Goal: Check status: Check status

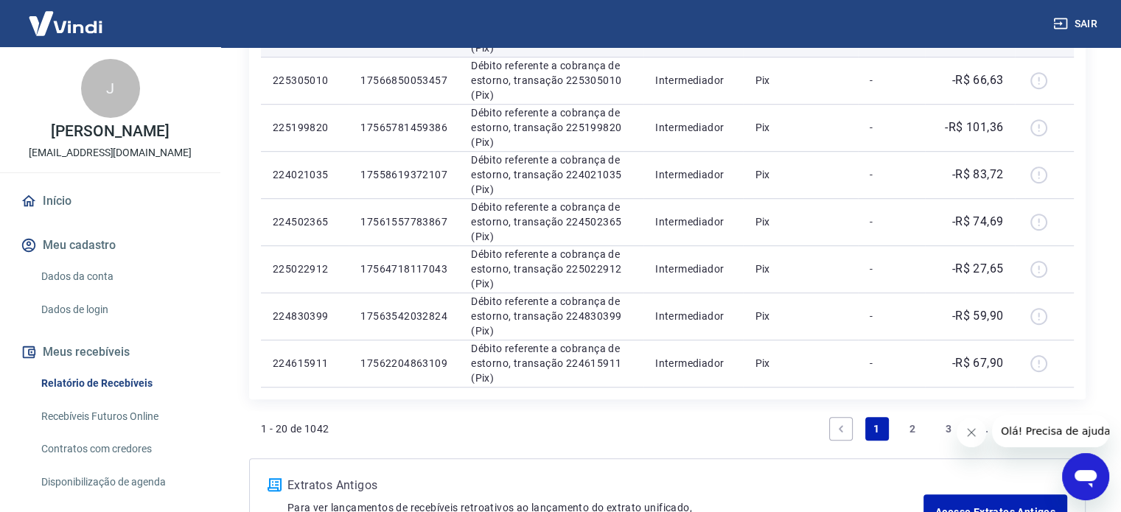
scroll to position [1068, 0]
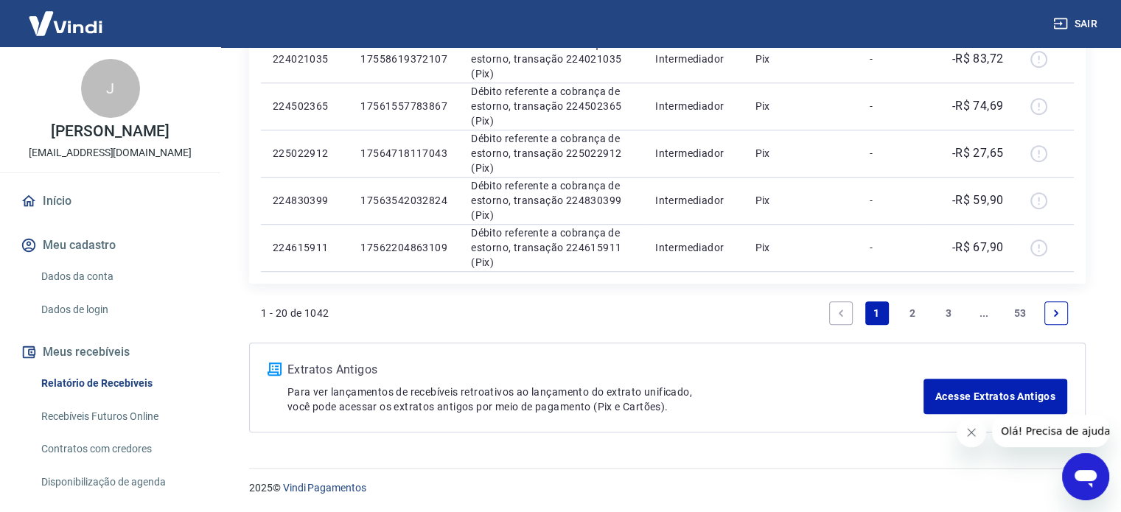
click at [901, 314] on link "2" at bounding box center [913, 314] width 24 height 24
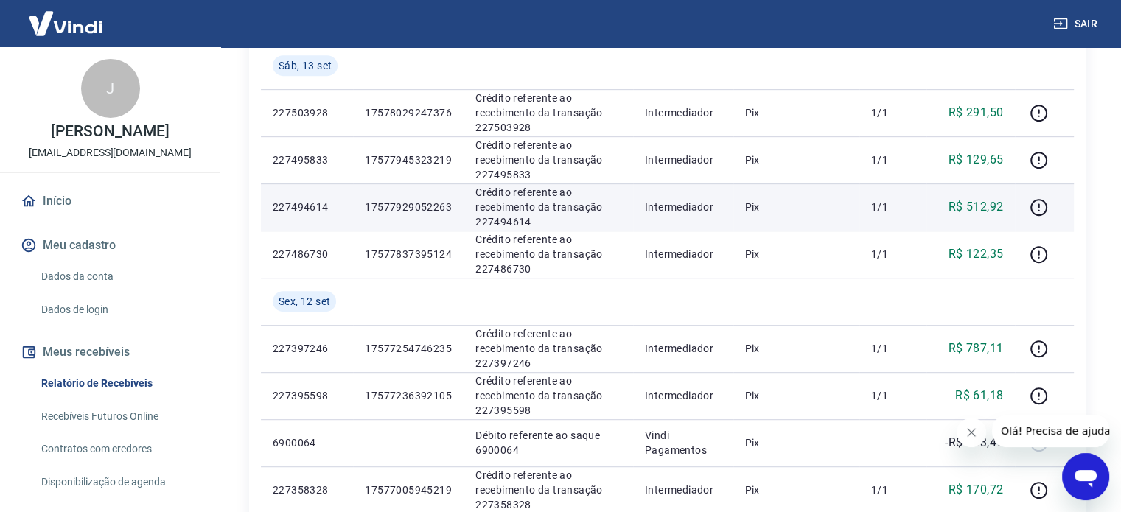
scroll to position [1210, 0]
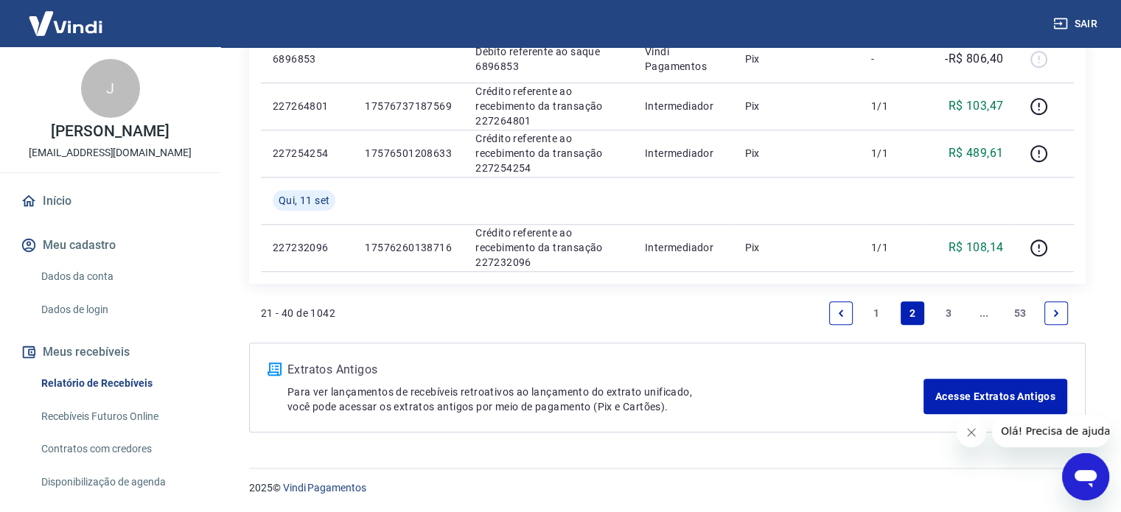
click at [878, 307] on link "1" at bounding box center [878, 314] width 24 height 24
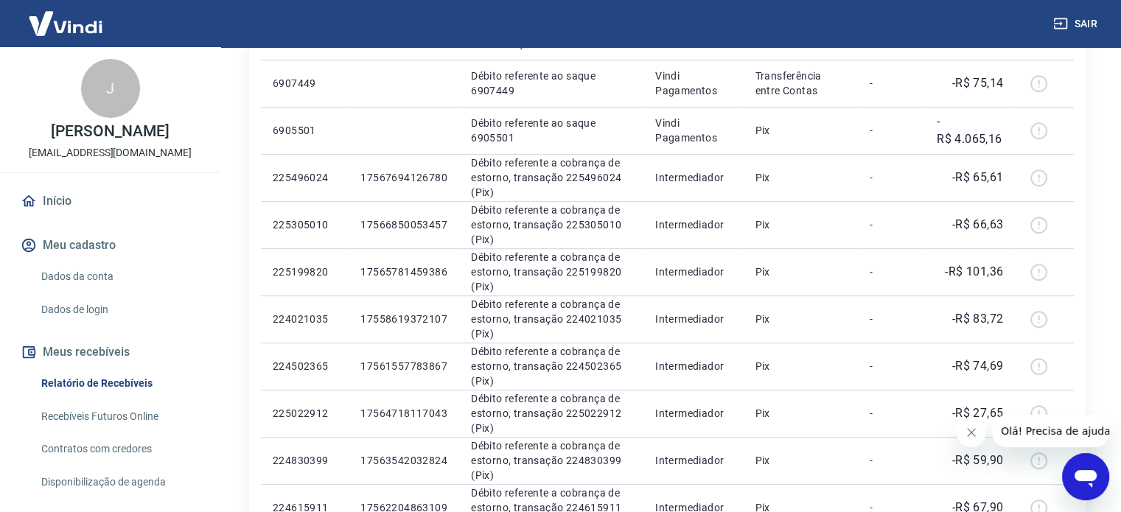
scroll to position [1068, 0]
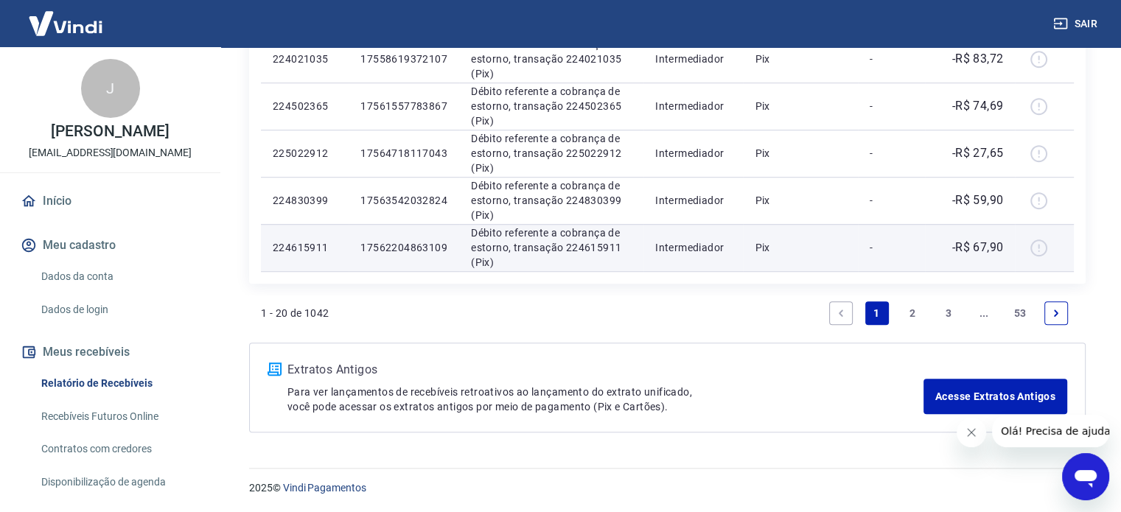
click at [992, 248] on p "-R$ 67,90" at bounding box center [979, 248] width 52 height 18
copy p "67,90"
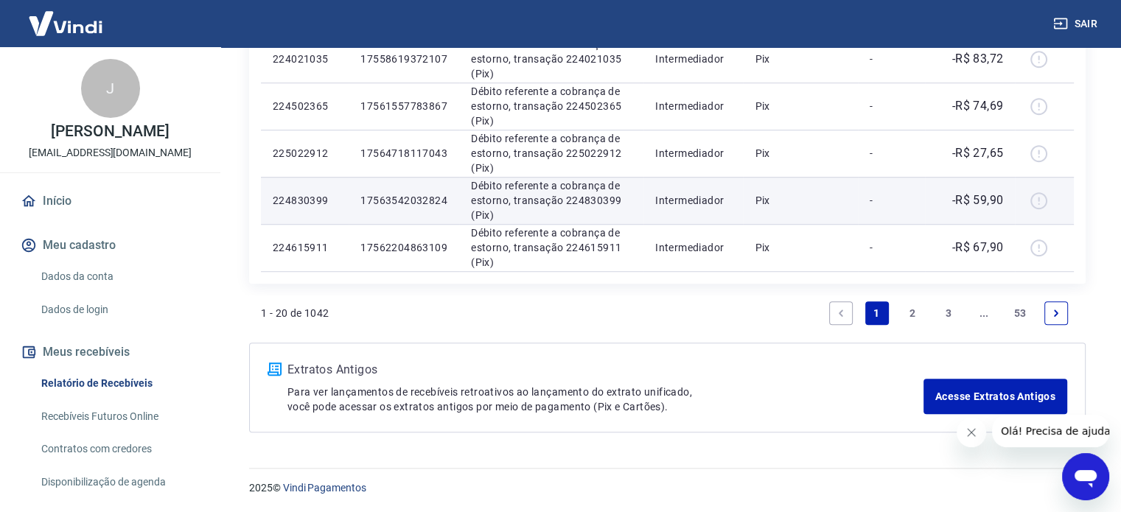
click at [991, 197] on p "-R$ 59,90" at bounding box center [979, 201] width 52 height 18
copy p "59,90"
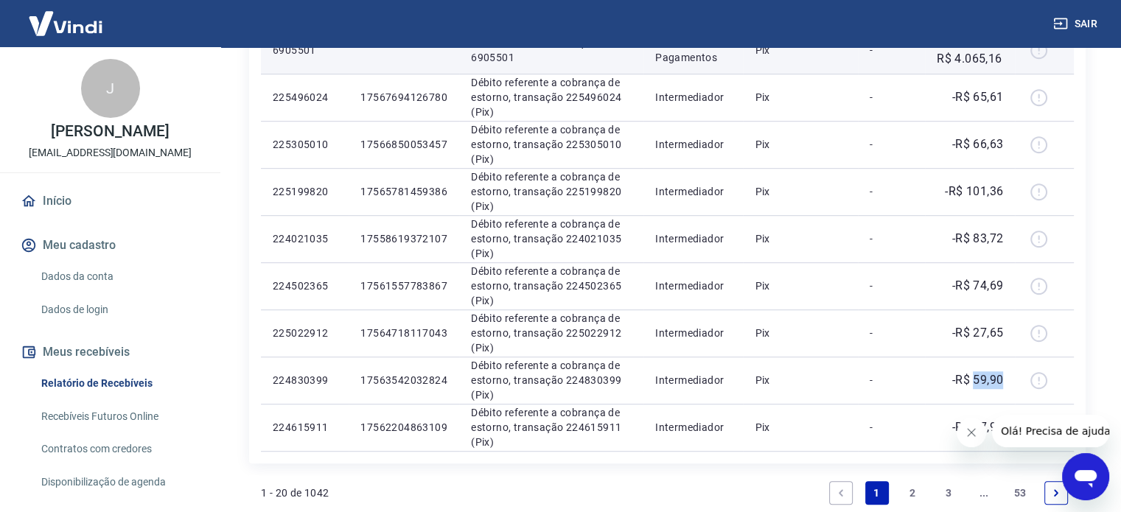
scroll to position [921, 0]
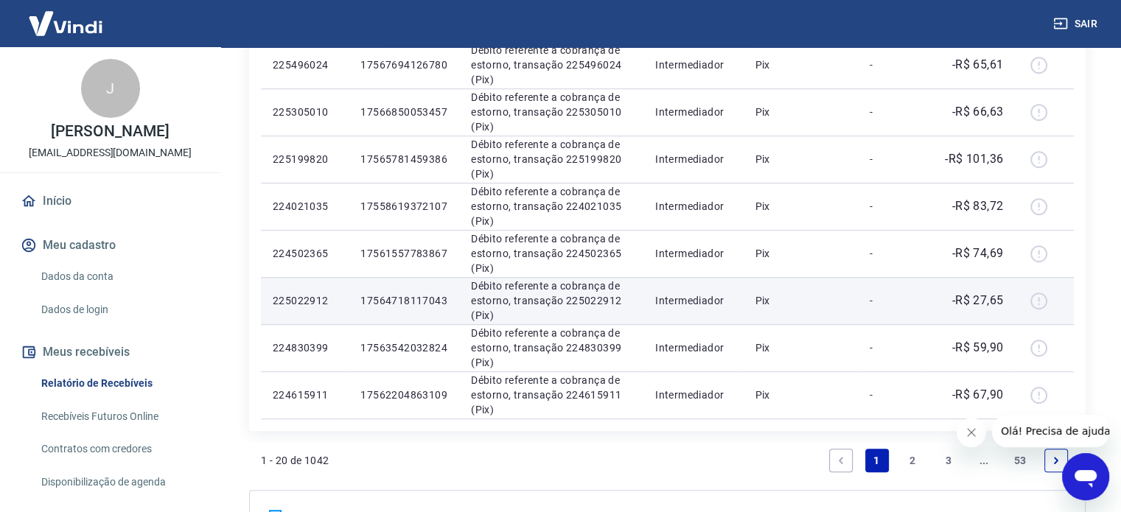
click at [984, 292] on p "-R$ 27,65" at bounding box center [979, 301] width 52 height 18
click at [985, 297] on p "-R$ 27,65" at bounding box center [979, 301] width 52 height 18
copy p "27,65"
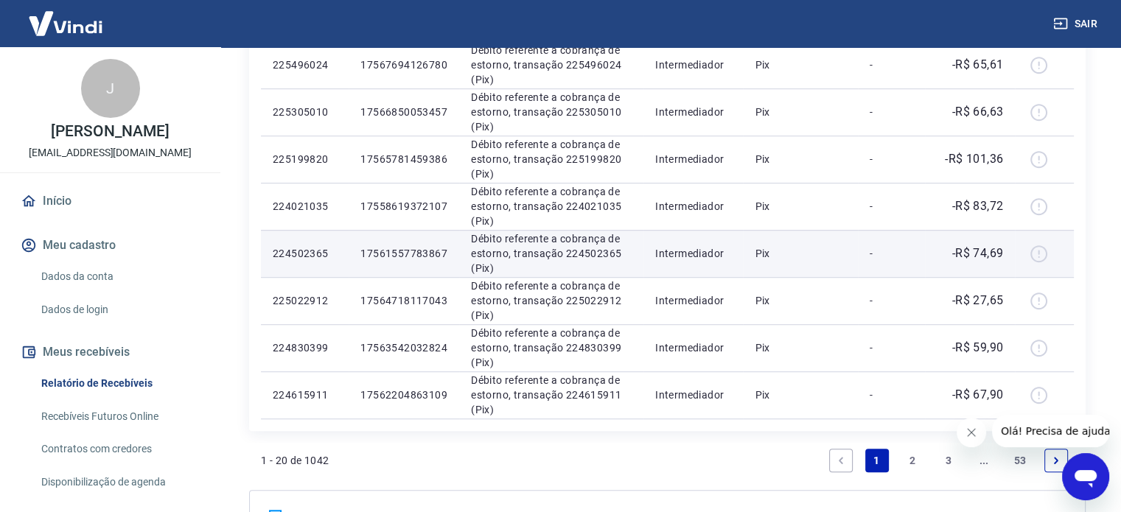
click at [995, 256] on p "-R$ 74,69" at bounding box center [979, 254] width 52 height 18
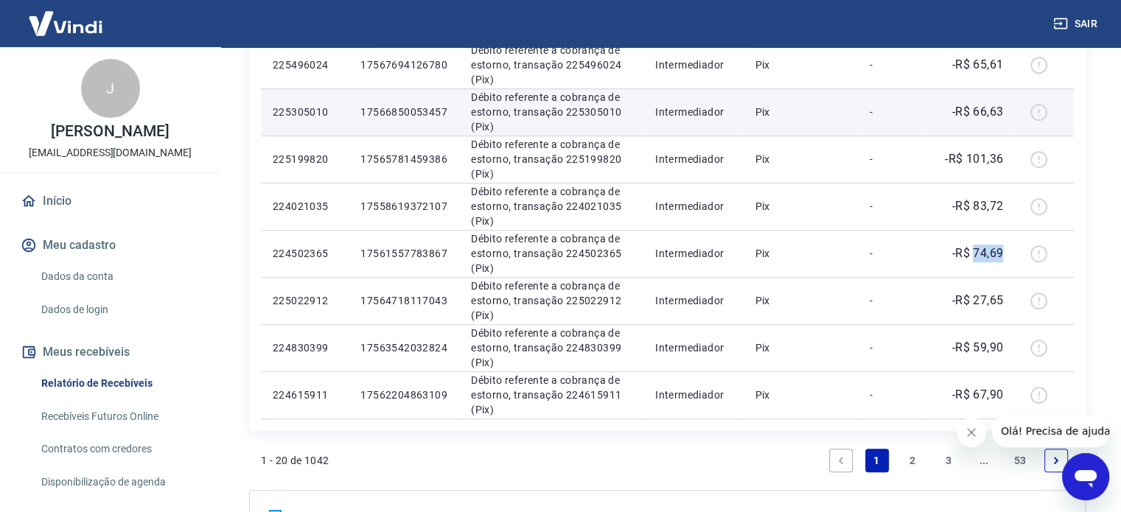
copy p "74,69"
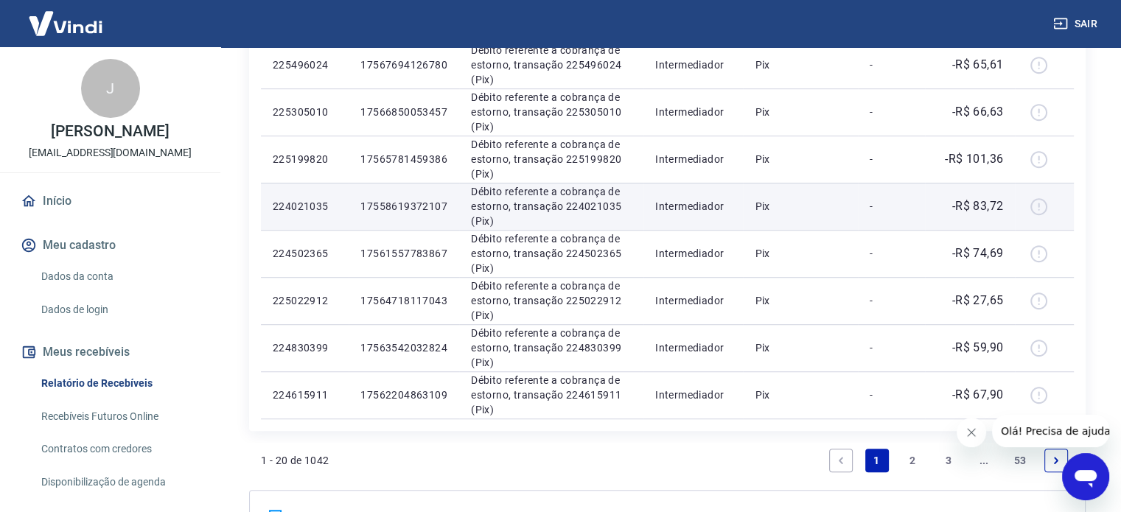
click at [991, 206] on p "-R$ 83,72" at bounding box center [979, 207] width 52 height 18
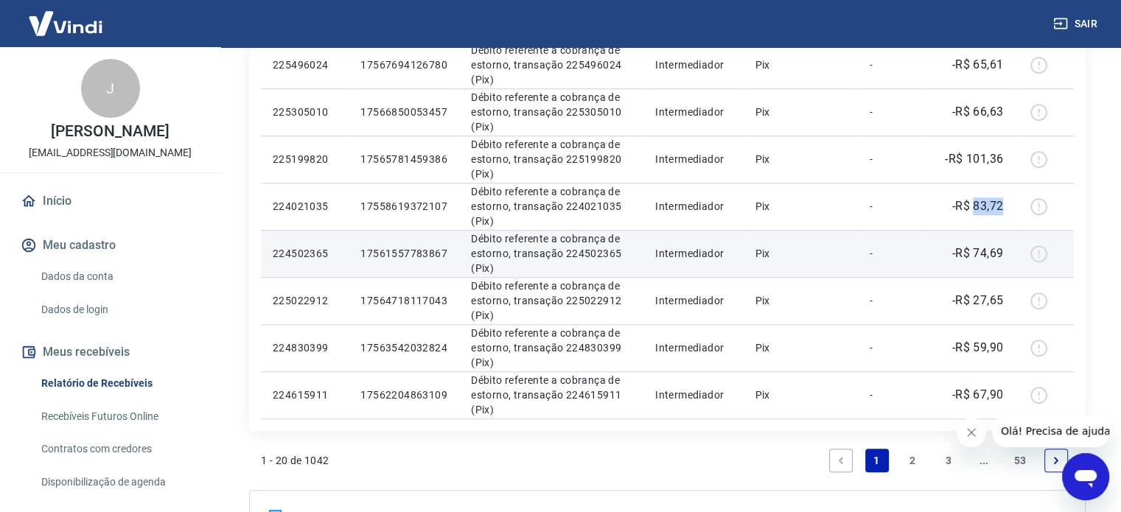
copy p "83,72"
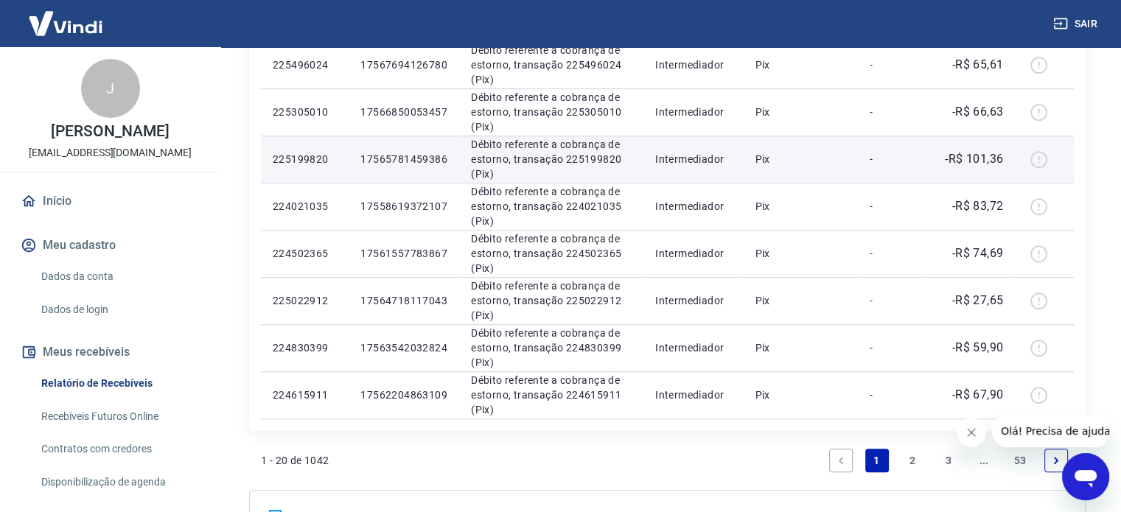
click at [987, 158] on p "-R$ 101,36" at bounding box center [974, 159] width 58 height 18
copy p "101,36"
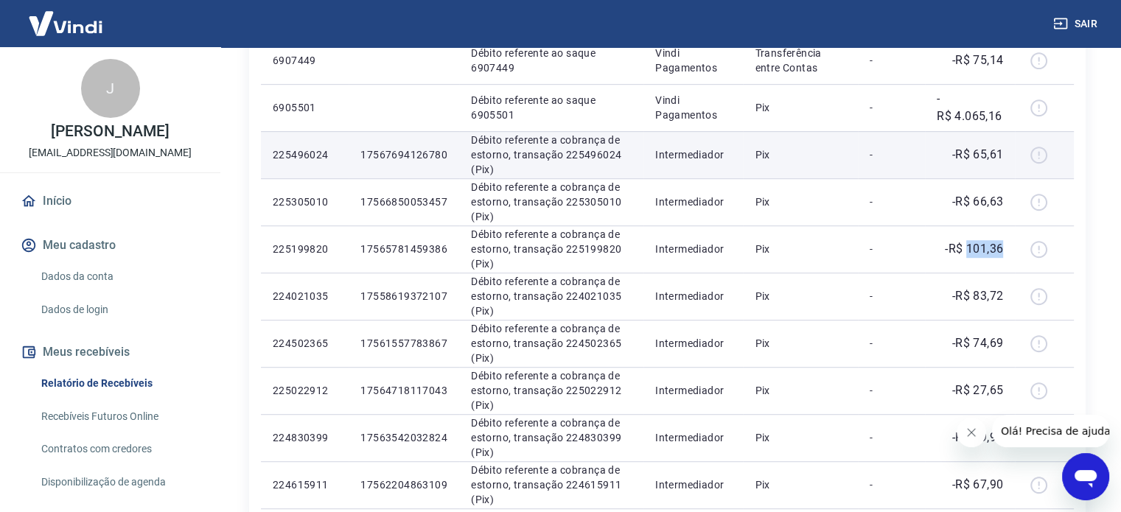
scroll to position [847, 0]
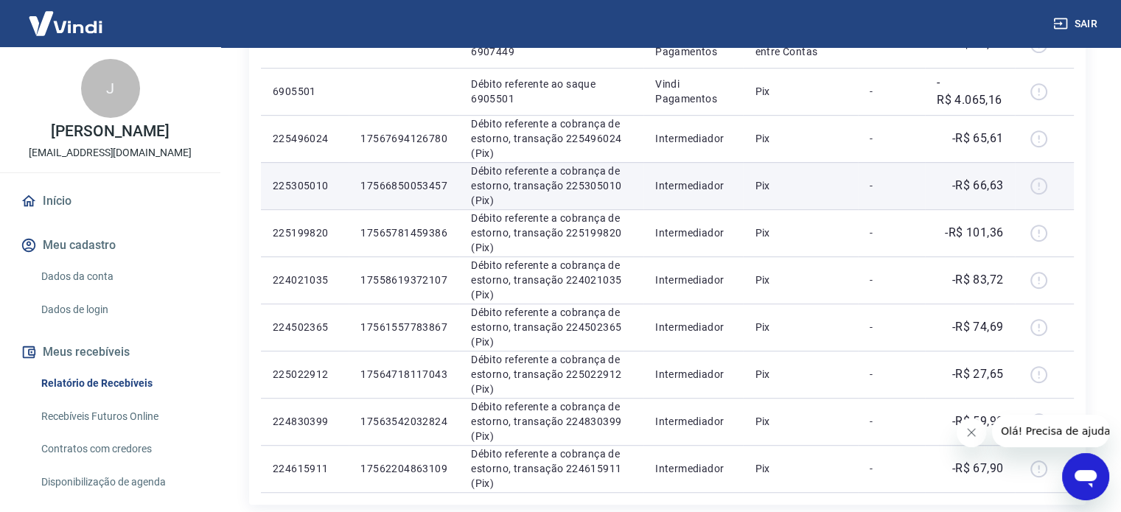
click at [985, 184] on p "-R$ 66,63" at bounding box center [979, 186] width 52 height 18
copy p "66,63"
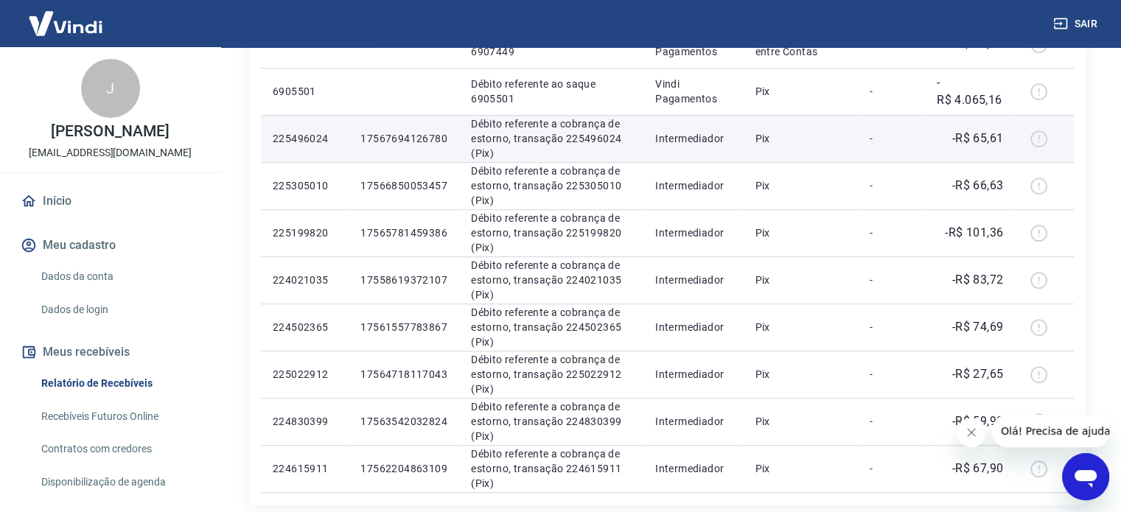
click at [993, 135] on p "-R$ 65,61" at bounding box center [979, 139] width 52 height 18
copy p "65,61"
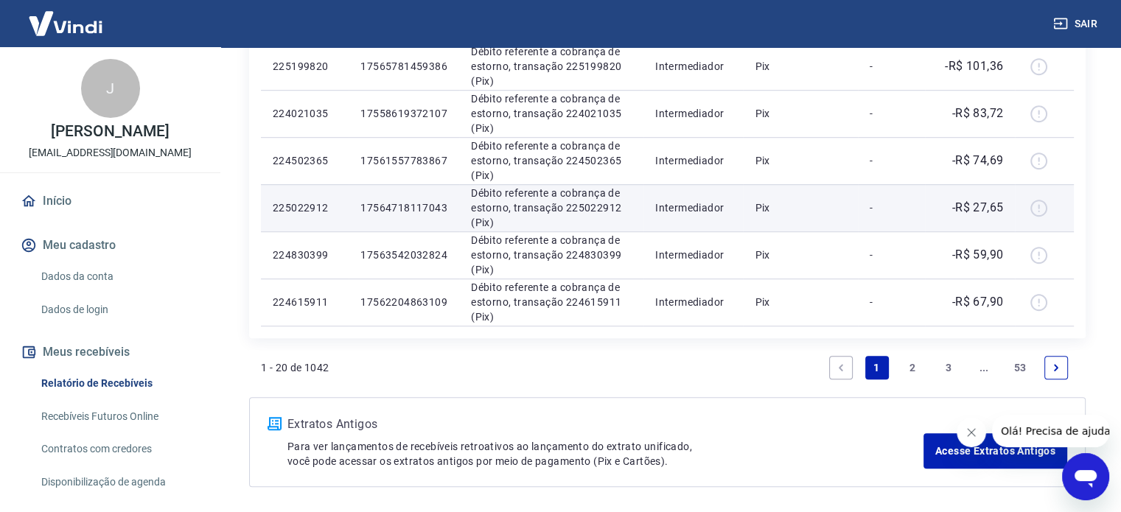
scroll to position [1068, 0]
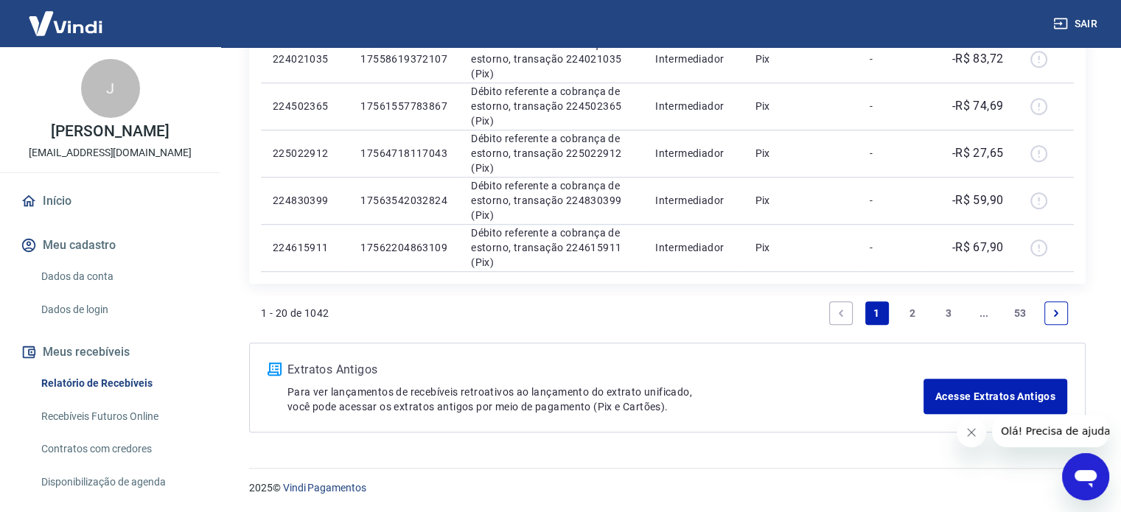
click at [908, 309] on link "2" at bounding box center [913, 314] width 24 height 24
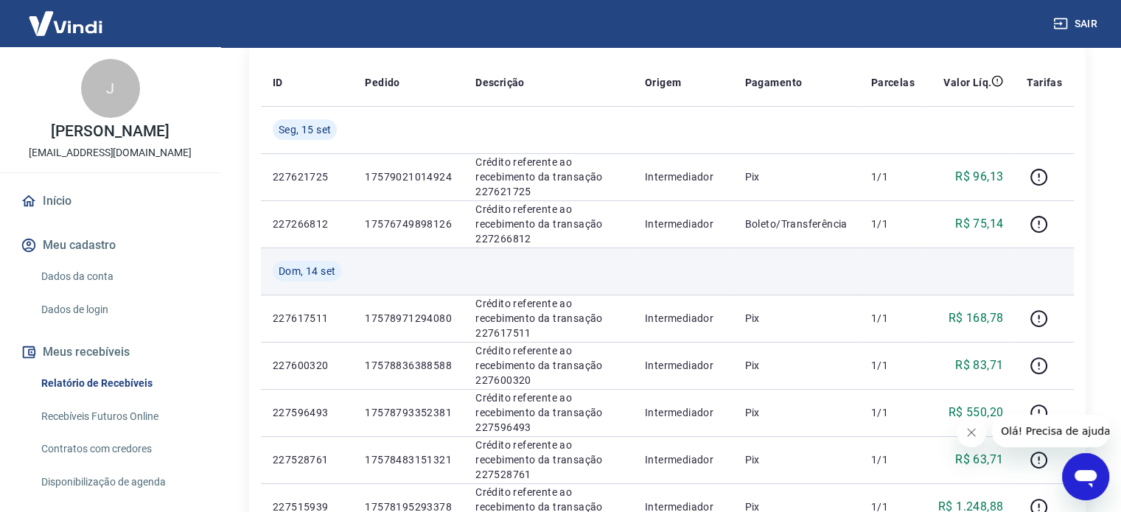
scroll to position [221, 0]
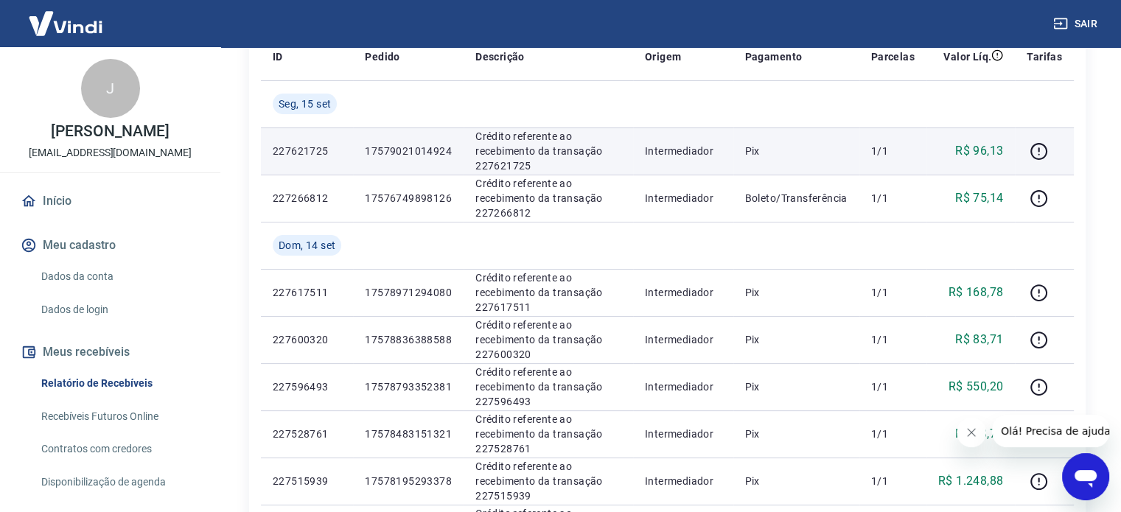
click at [989, 150] on p "R$ 96,13" at bounding box center [980, 151] width 48 height 18
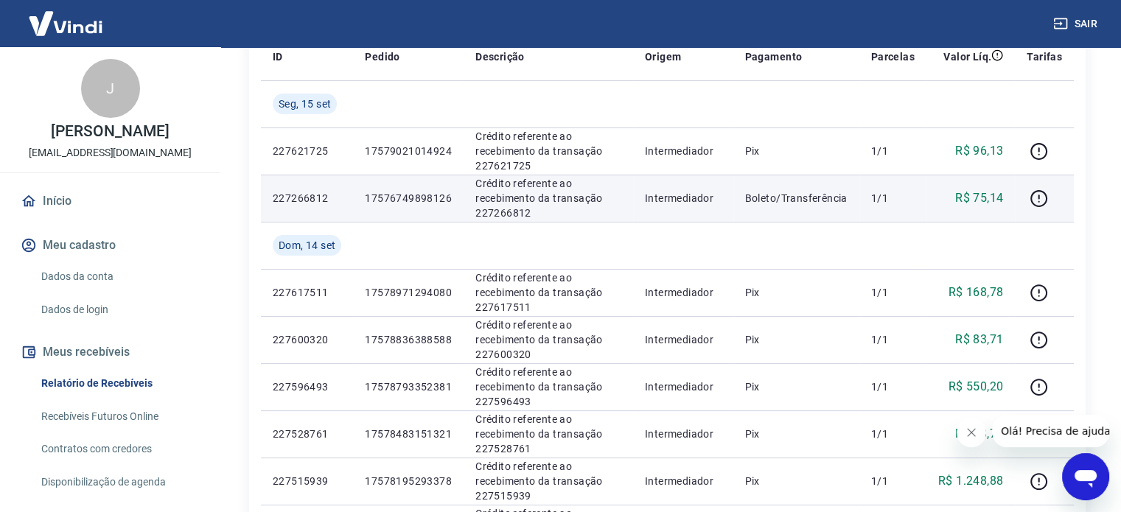
click at [989, 201] on p "R$ 75,14" at bounding box center [980, 198] width 48 height 18
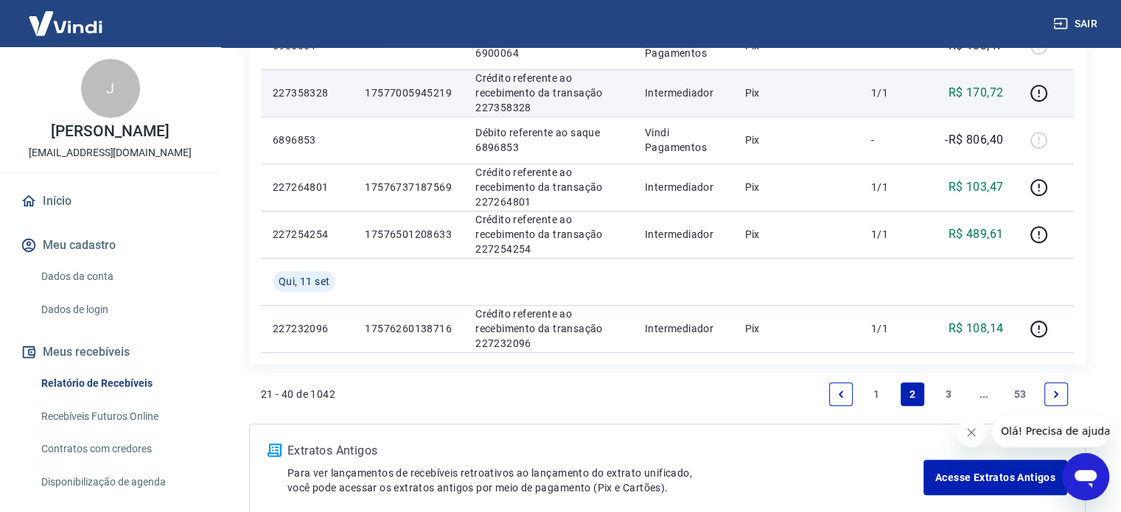
scroll to position [1210, 0]
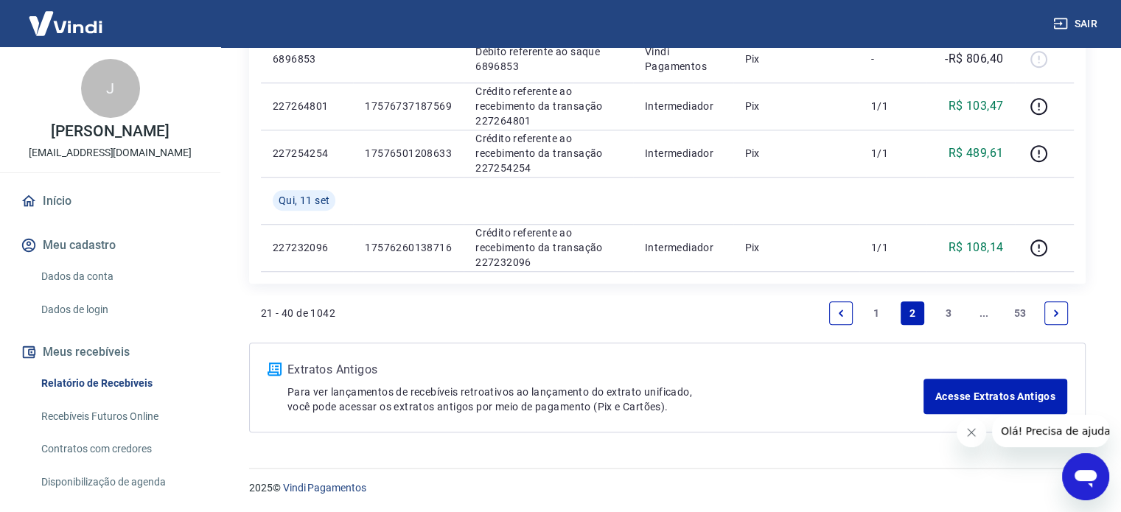
click at [882, 312] on link "1" at bounding box center [878, 314] width 24 height 24
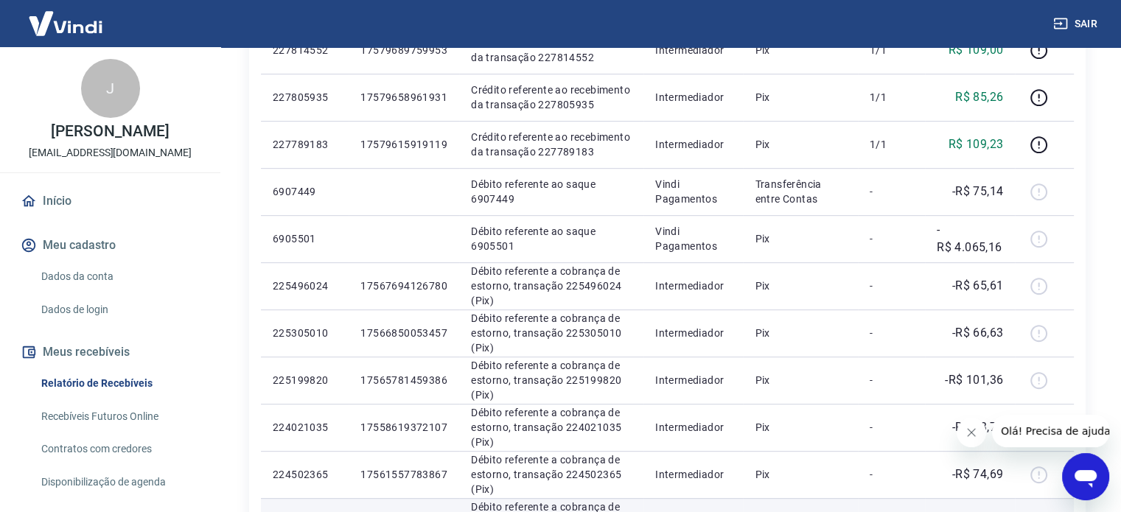
scroll to position [626, 0]
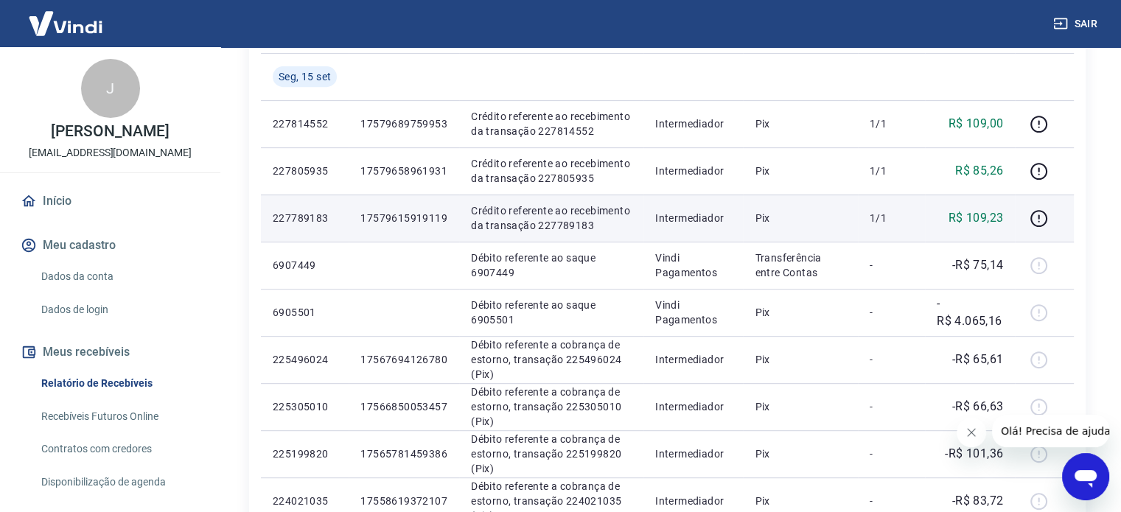
click at [987, 218] on p "R$ 109,23" at bounding box center [976, 218] width 55 height 18
drag, startPoint x: 950, startPoint y: 212, endPoint x: 1003, endPoint y: 216, distance: 53.2
click at [1003, 216] on p "R$ 109,23" at bounding box center [976, 218] width 55 height 18
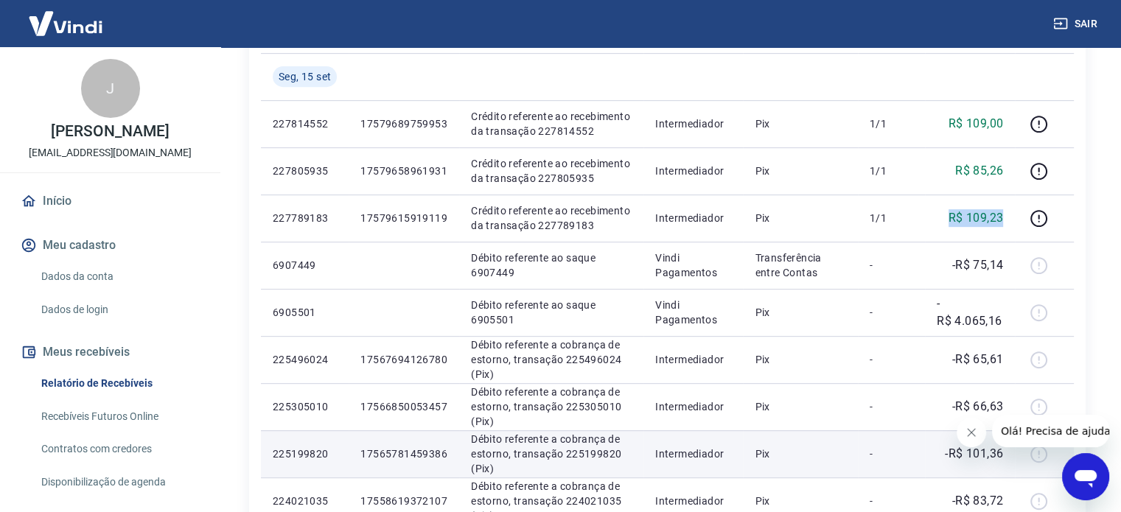
copy p "R$ 109,23"
